Goal: Find specific page/section: Find specific page/section

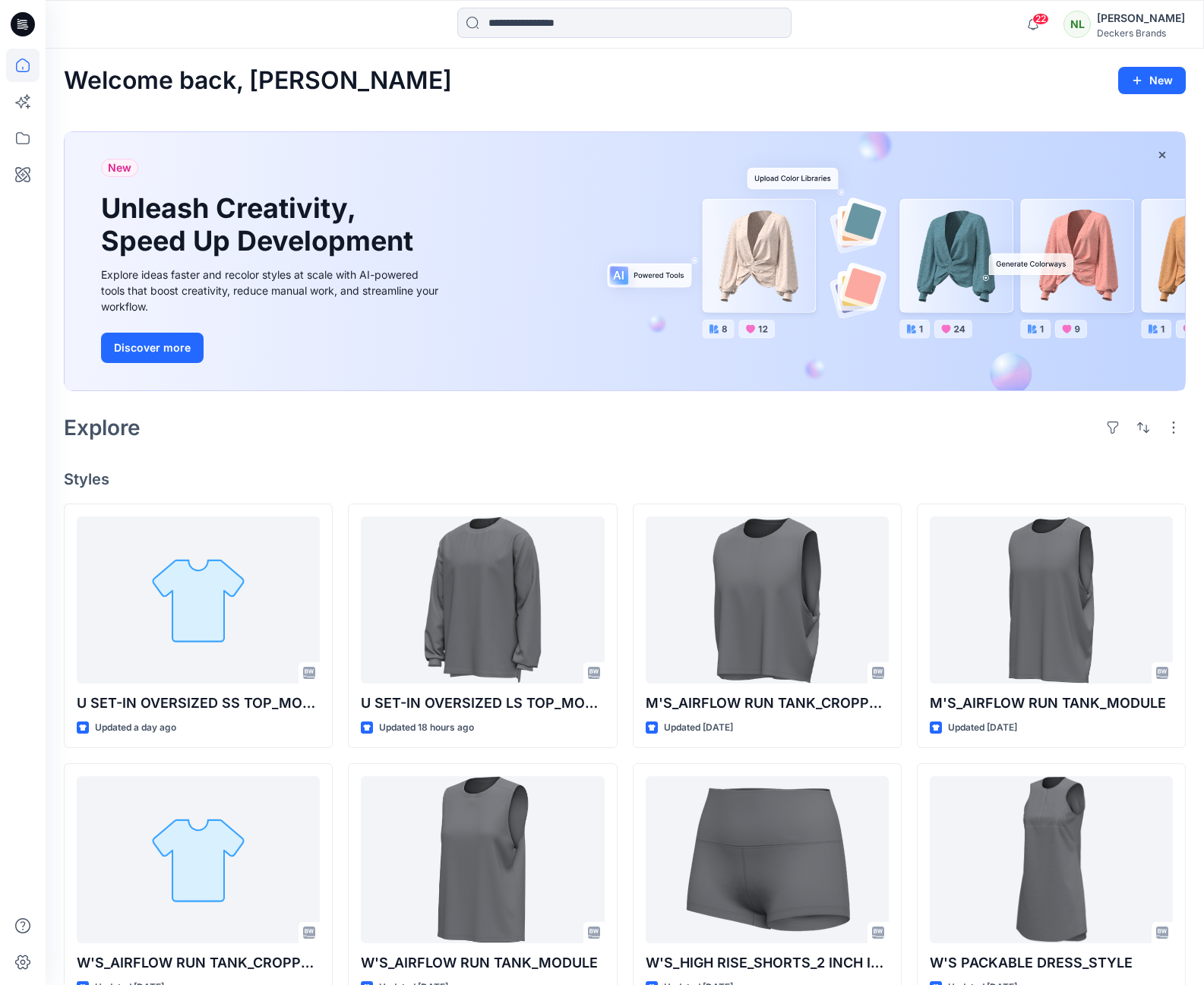
click at [369, 433] on div "Explore" at bounding box center [624, 427] width 1122 height 37
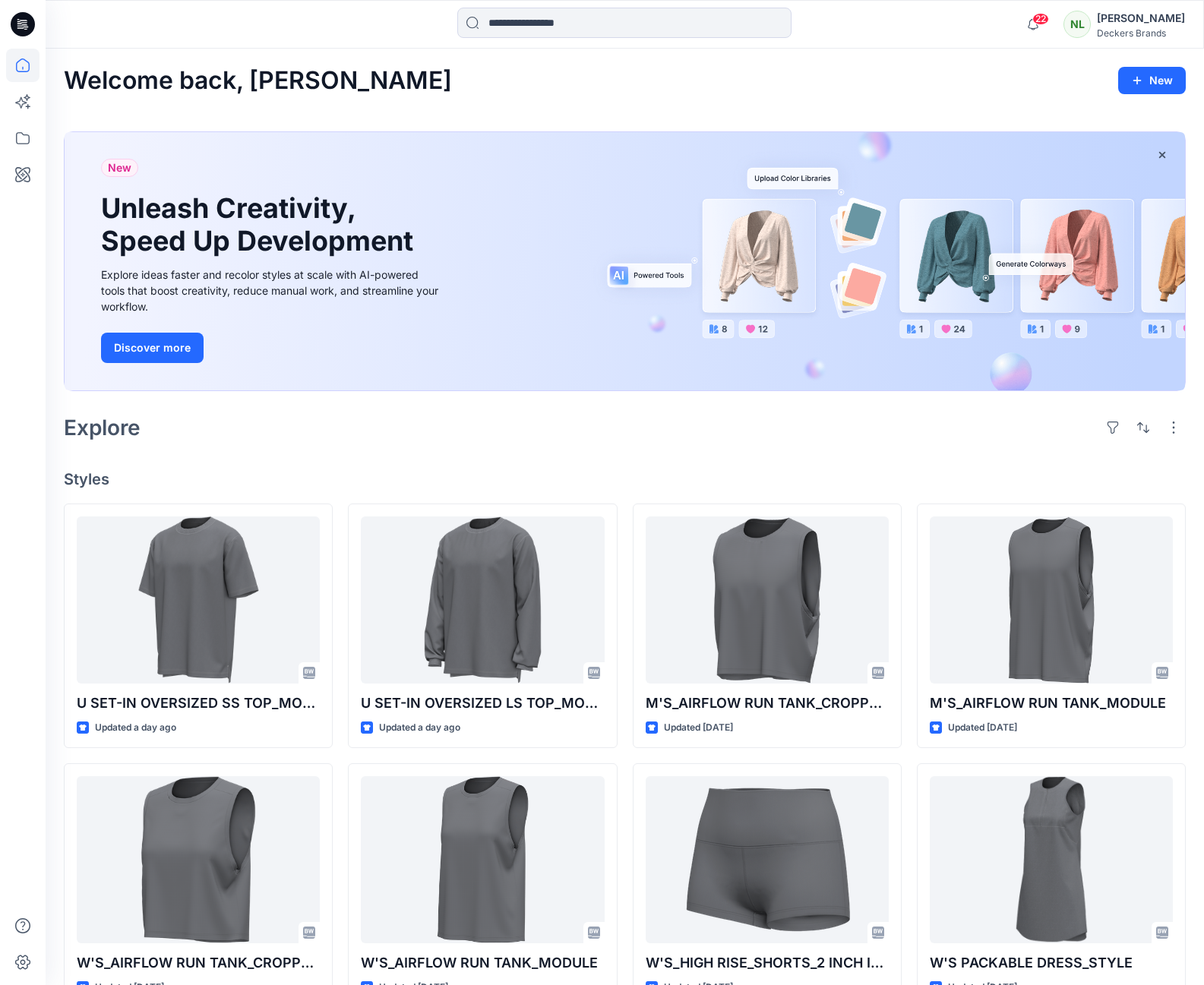
scroll to position [356, 0]
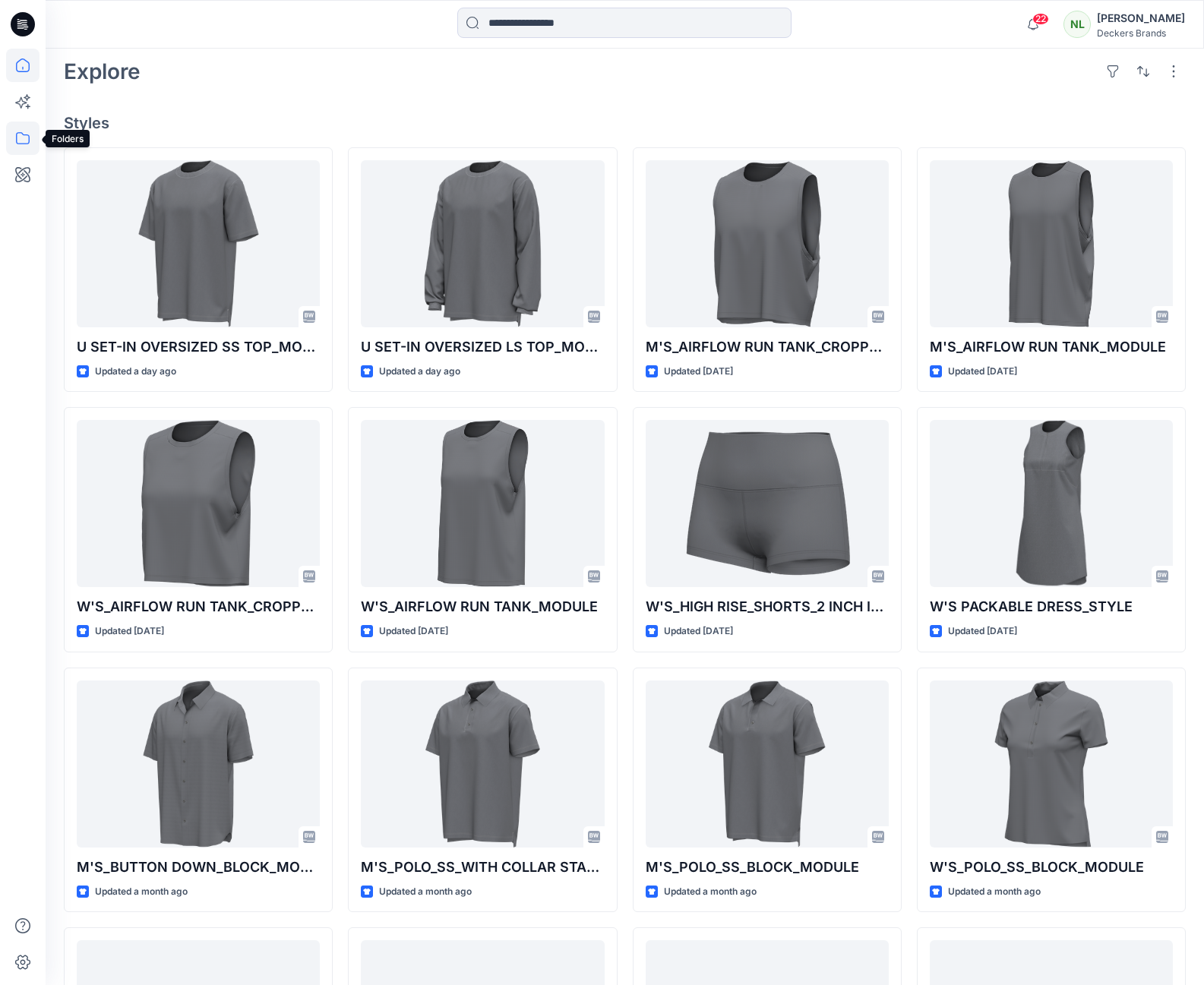
click at [14, 145] on icon at bounding box center [22, 138] width 33 height 33
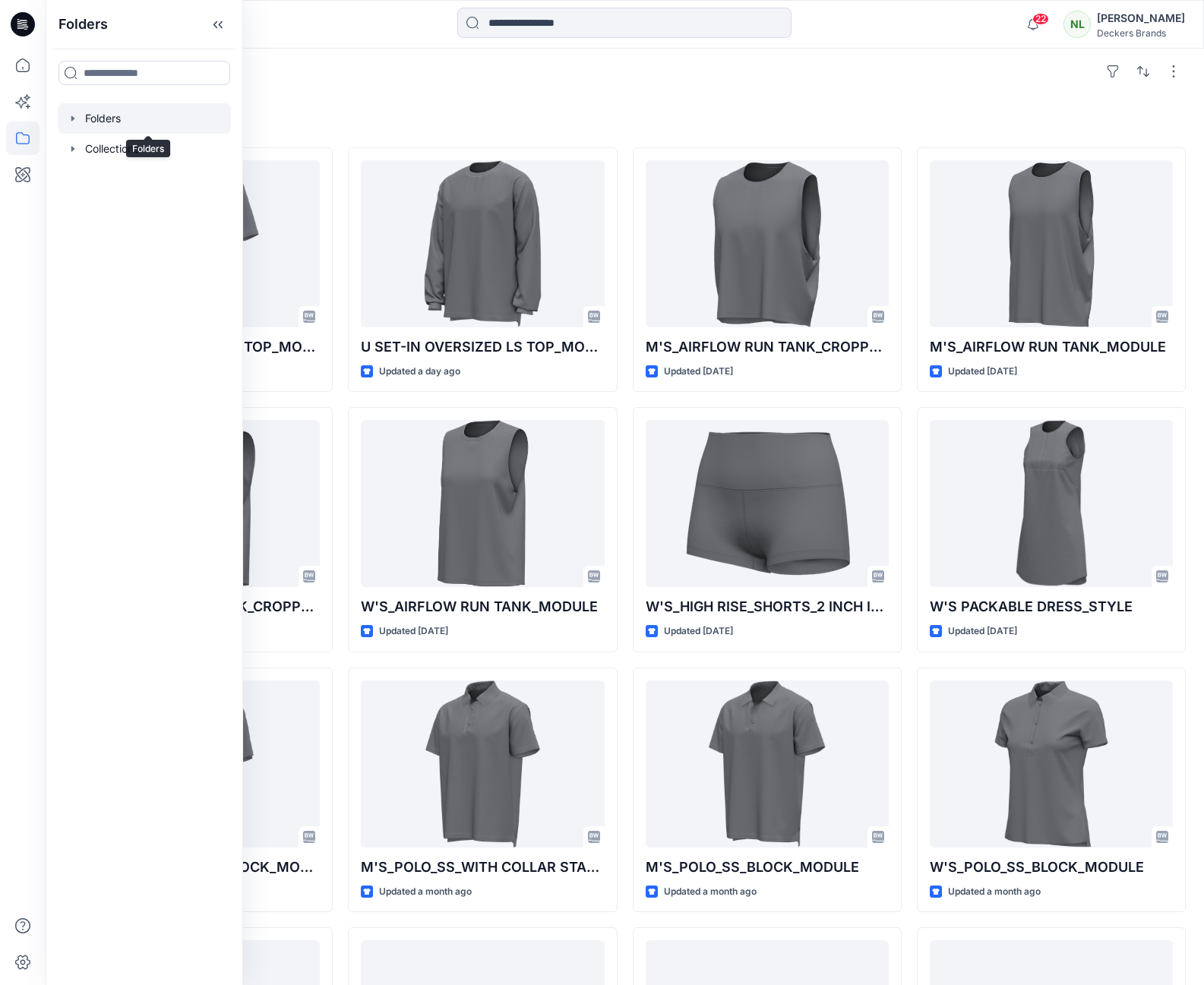
click at [107, 118] on div at bounding box center [144, 118] width 173 height 30
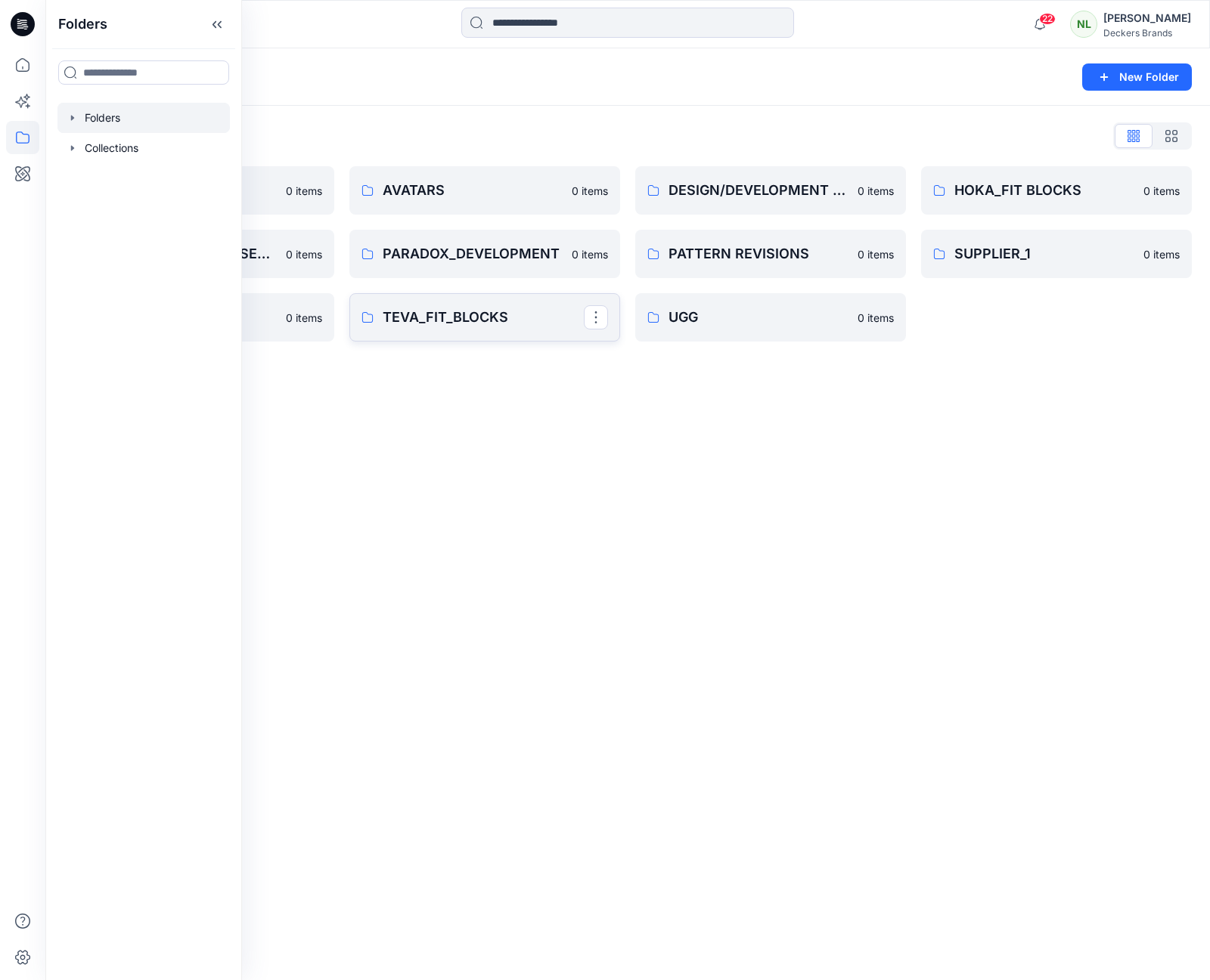
click at [444, 319] on p "TEVA_FIT_BLOCKS" at bounding box center [484, 317] width 201 height 21
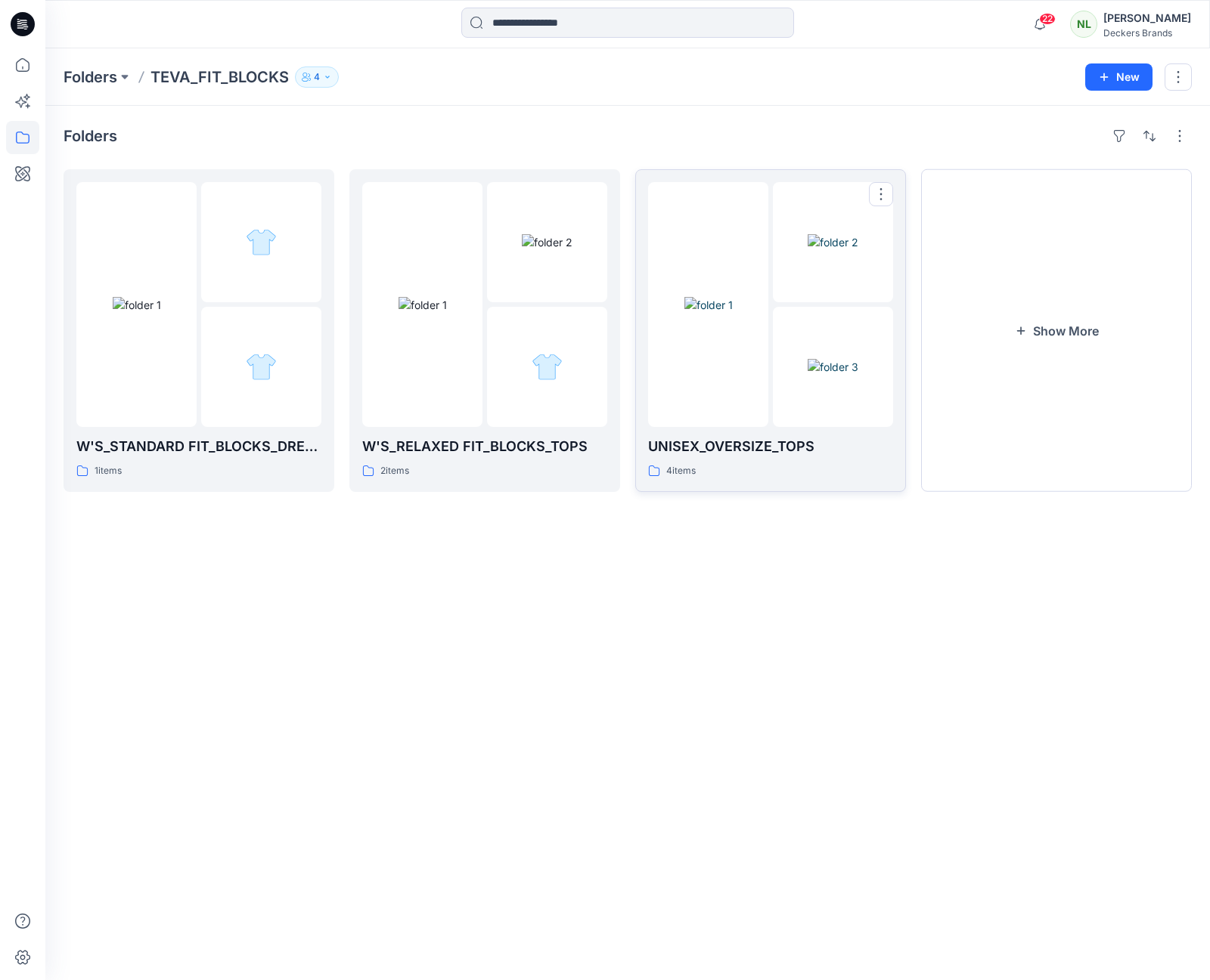
click at [733, 313] on img at bounding box center [708, 305] width 48 height 16
